Goal: Use online tool/utility: Utilize a website feature to perform a specific function

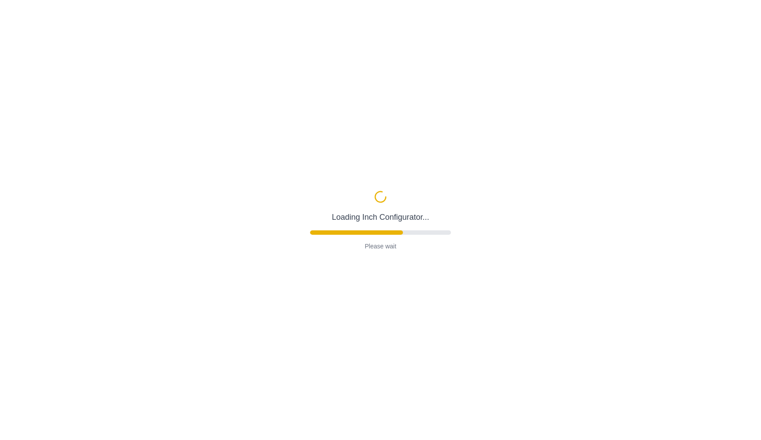
type input "72"
type input "2"
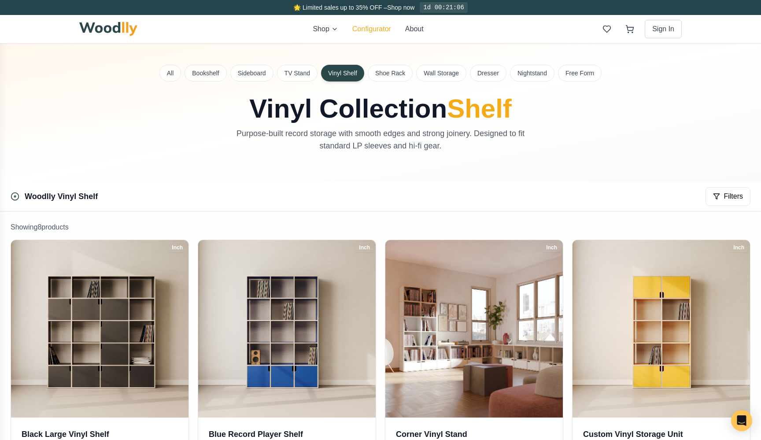
click at [369, 32] on button "Configurator" at bounding box center [371, 29] width 39 height 11
click at [373, 29] on button "Configurator" at bounding box center [371, 29] width 39 height 11
click at [372, 22] on div "Shop Configurator About Sign In" at bounding box center [380, 29] width 603 height 28
click at [372, 29] on button "Configurator" at bounding box center [371, 29] width 39 height 11
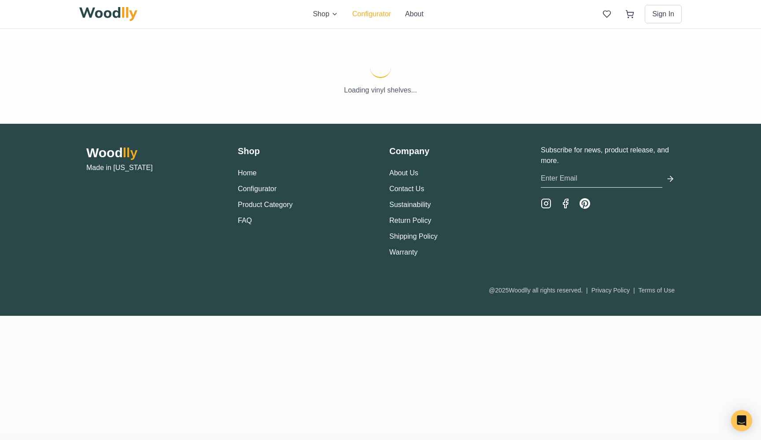
click at [365, 11] on button "Configurator" at bounding box center [371, 14] width 39 height 11
click at [370, 15] on button "Configurator" at bounding box center [371, 14] width 39 height 11
